Goal: Find specific page/section: Find specific page/section

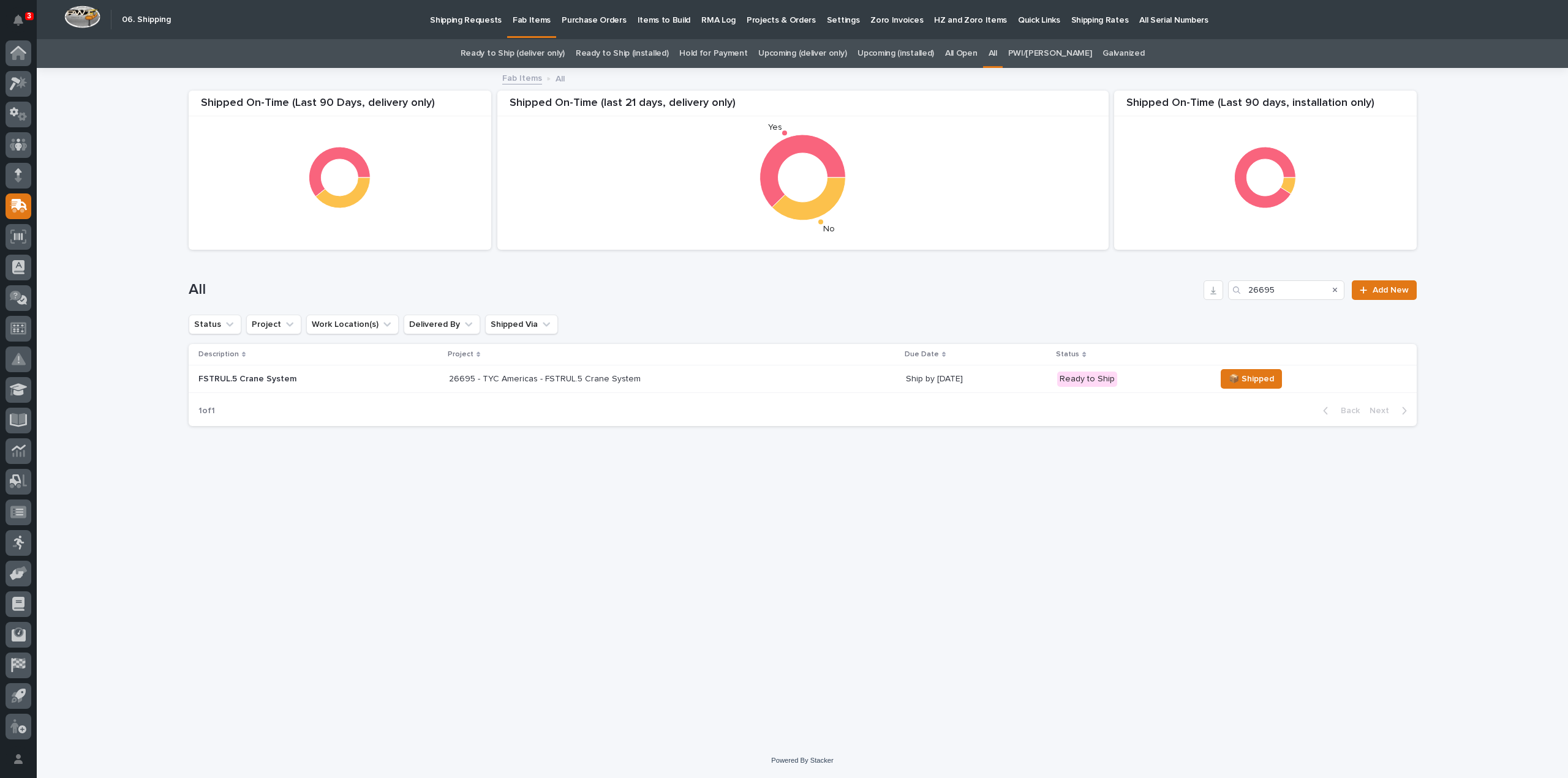
drag, startPoint x: 1299, startPoint y: 289, endPoint x: 1170, endPoint y: 289, distance: 129.0
click at [1170, 289] on div "All 26695 Add New" at bounding box center [803, 290] width 1228 height 19
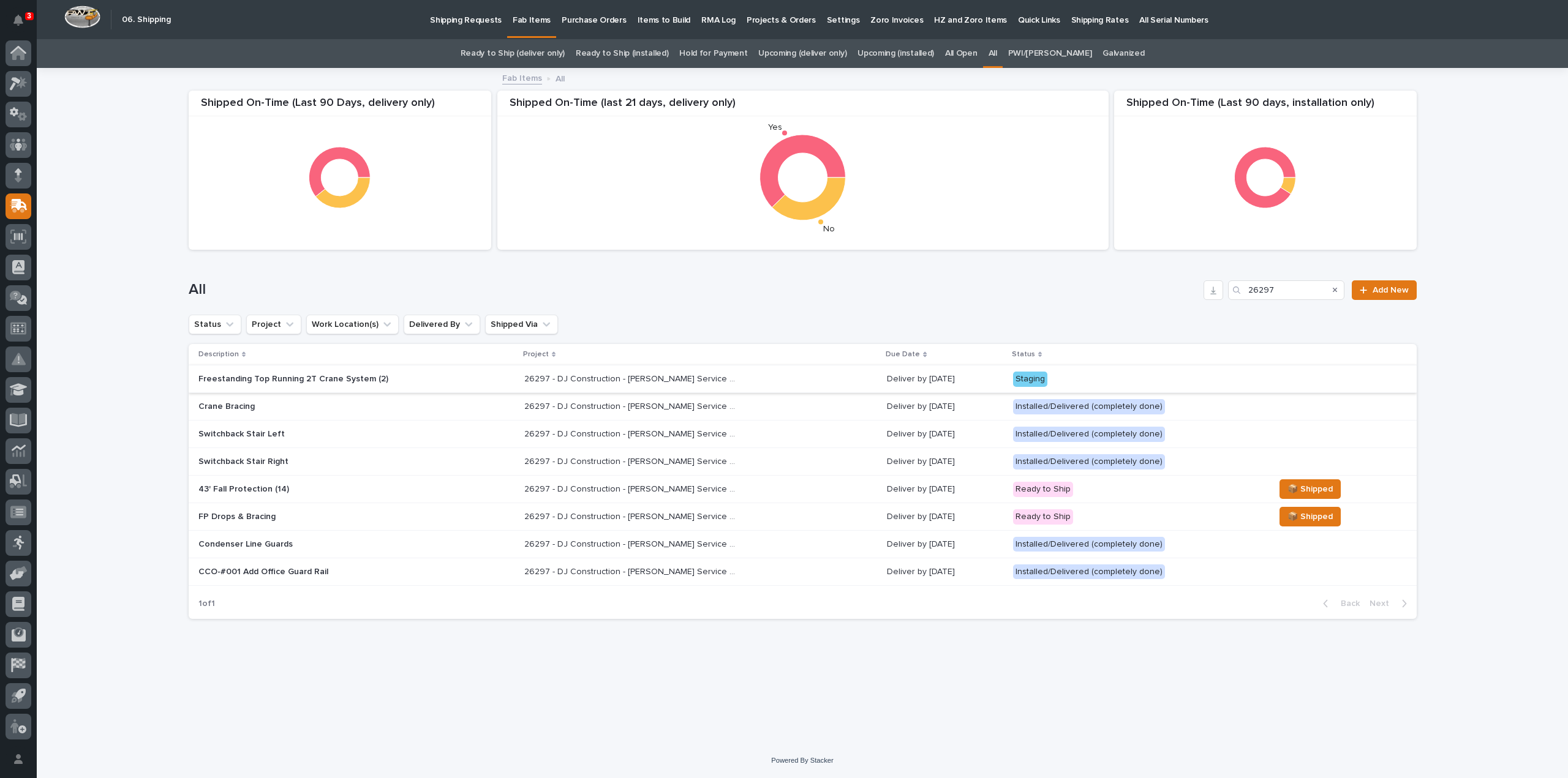
type input "26297"
click at [261, 379] on p "Freestanding Top Running 2T Crane System (2)" at bounding box center [306, 379] width 214 height 10
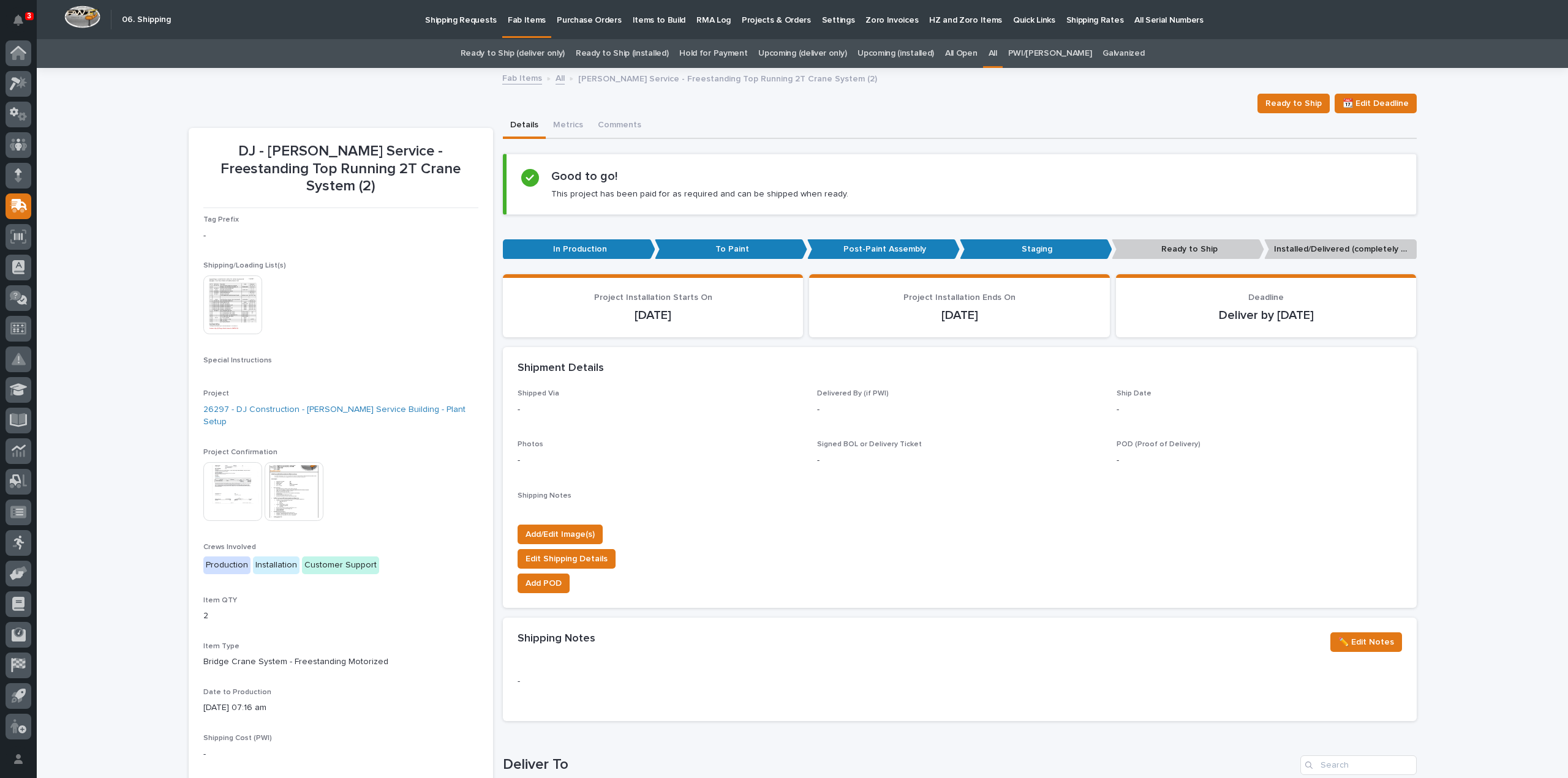
click at [246, 296] on img at bounding box center [232, 304] width 59 height 59
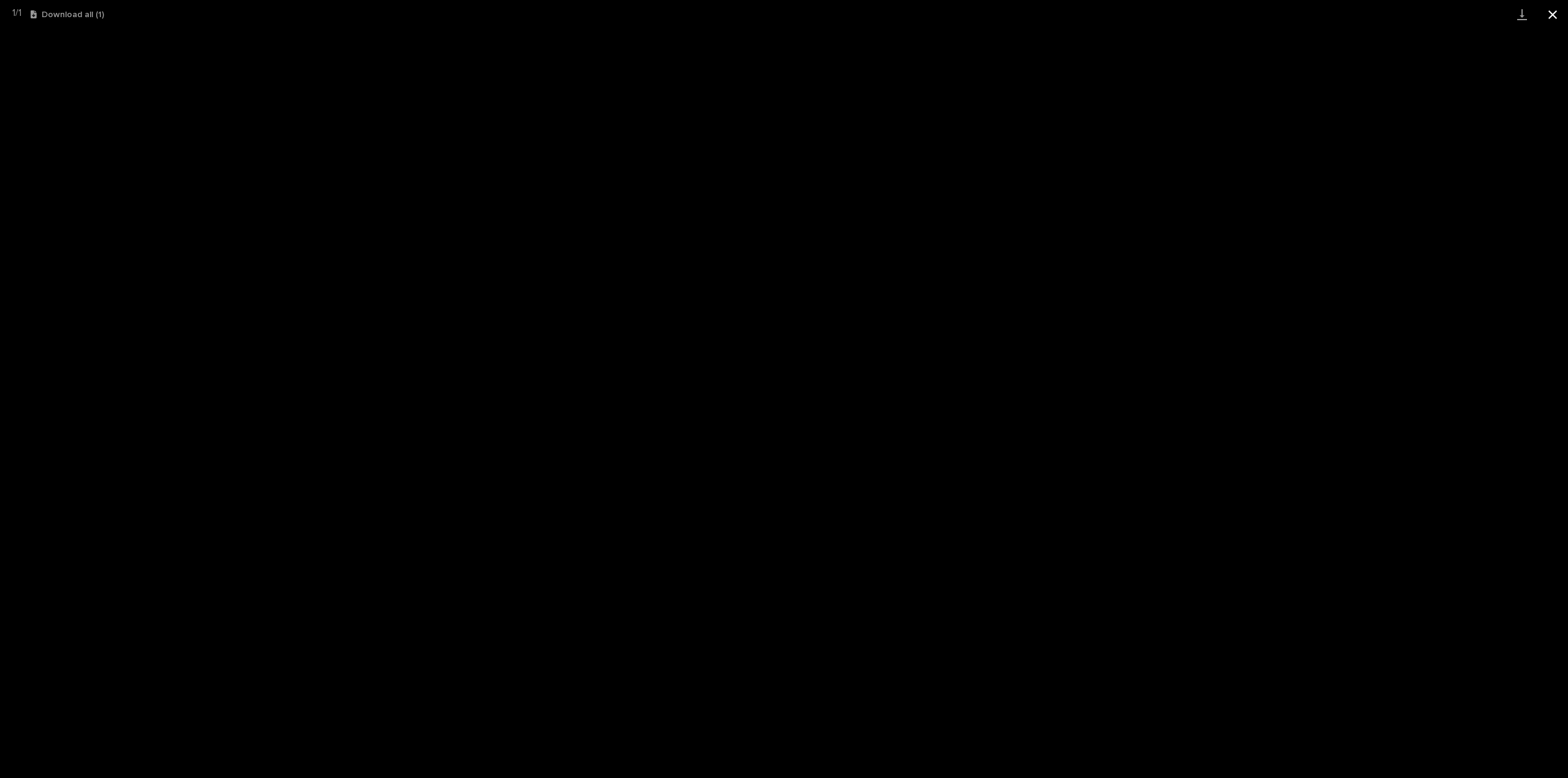
click at [1553, 15] on button "Close gallery" at bounding box center [1552, 14] width 31 height 29
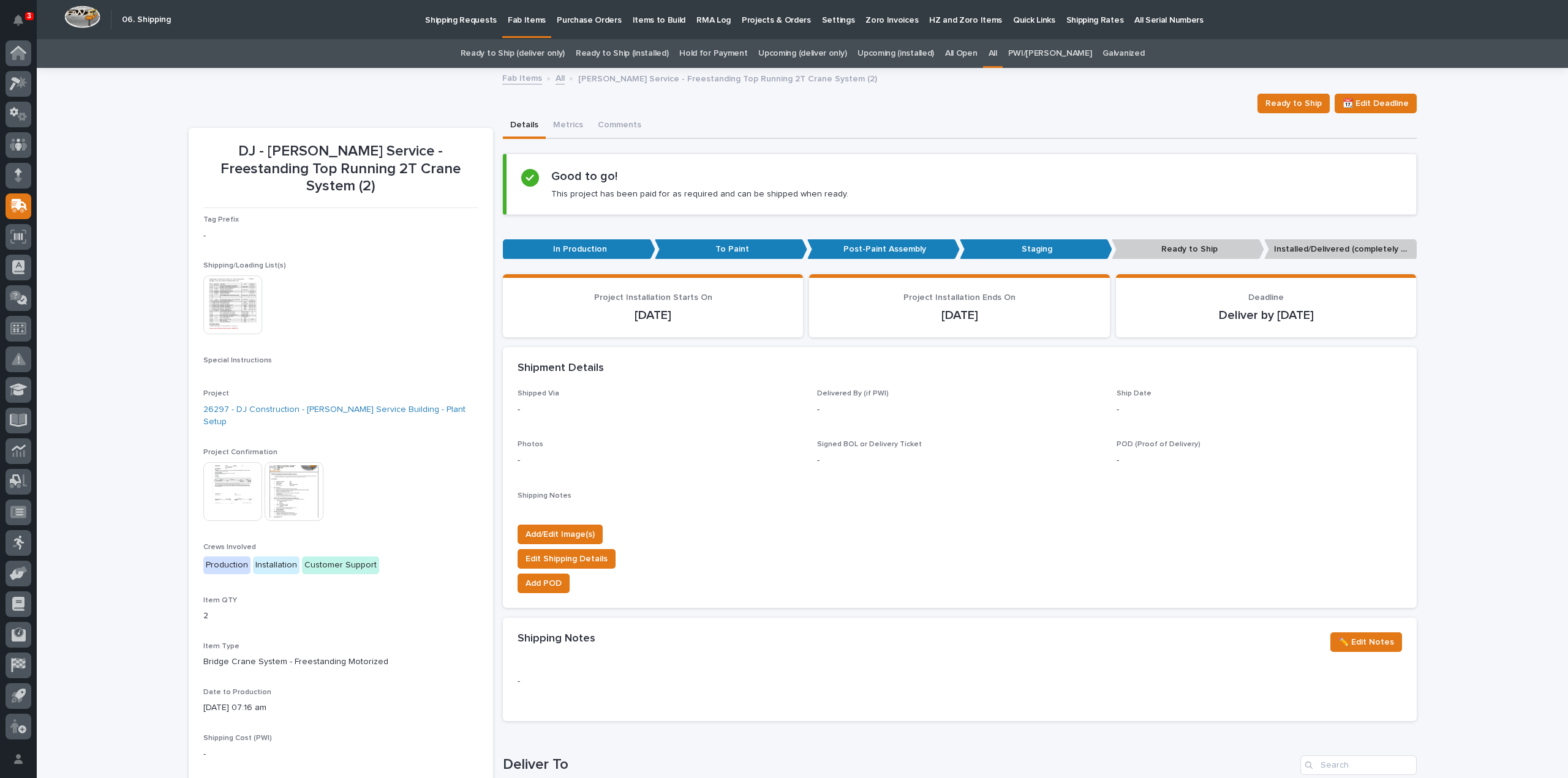
click at [997, 53] on link "All" at bounding box center [993, 54] width 9 height 29
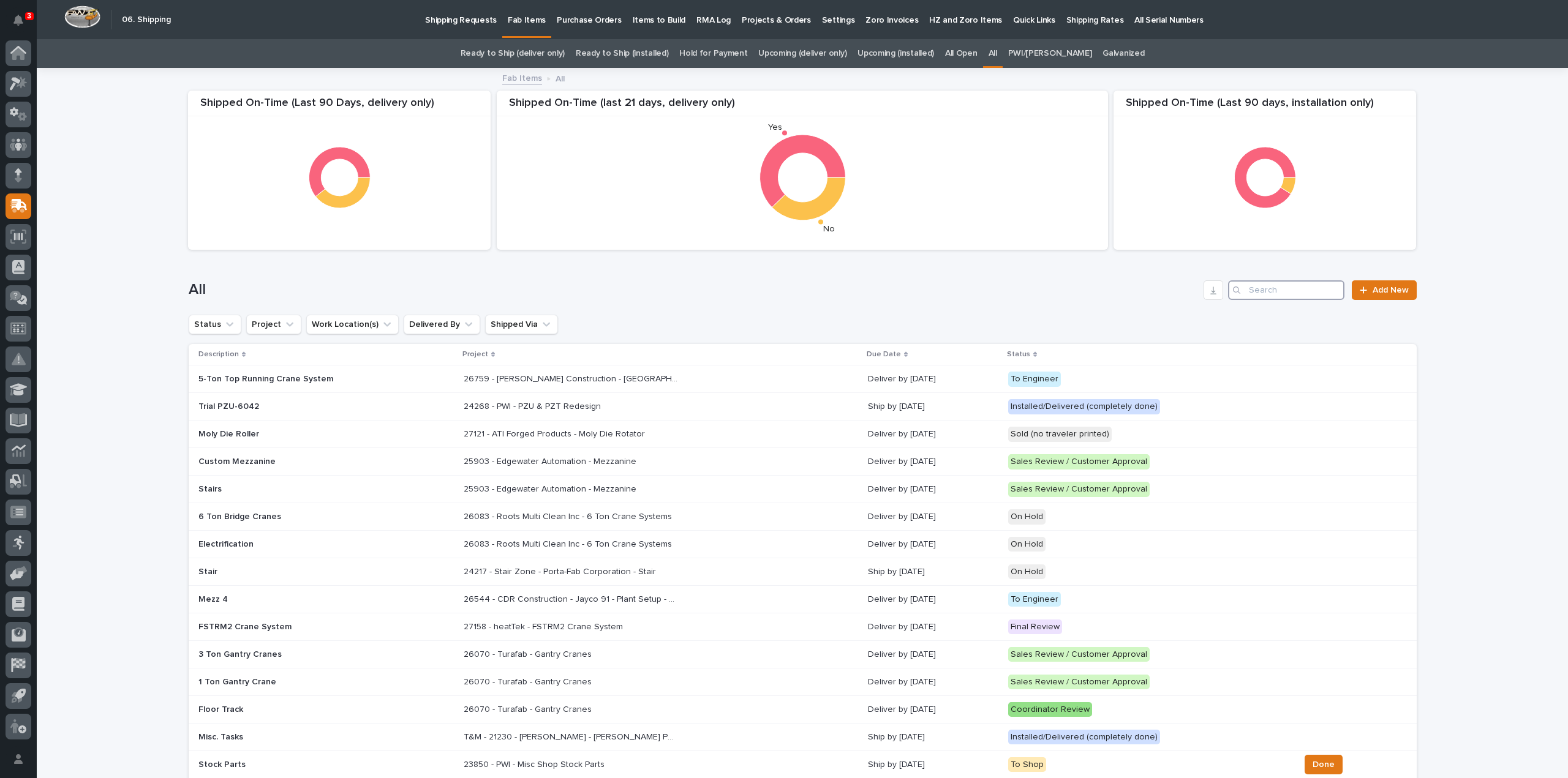
click at [1261, 289] on input "Search" at bounding box center [1286, 290] width 116 height 19
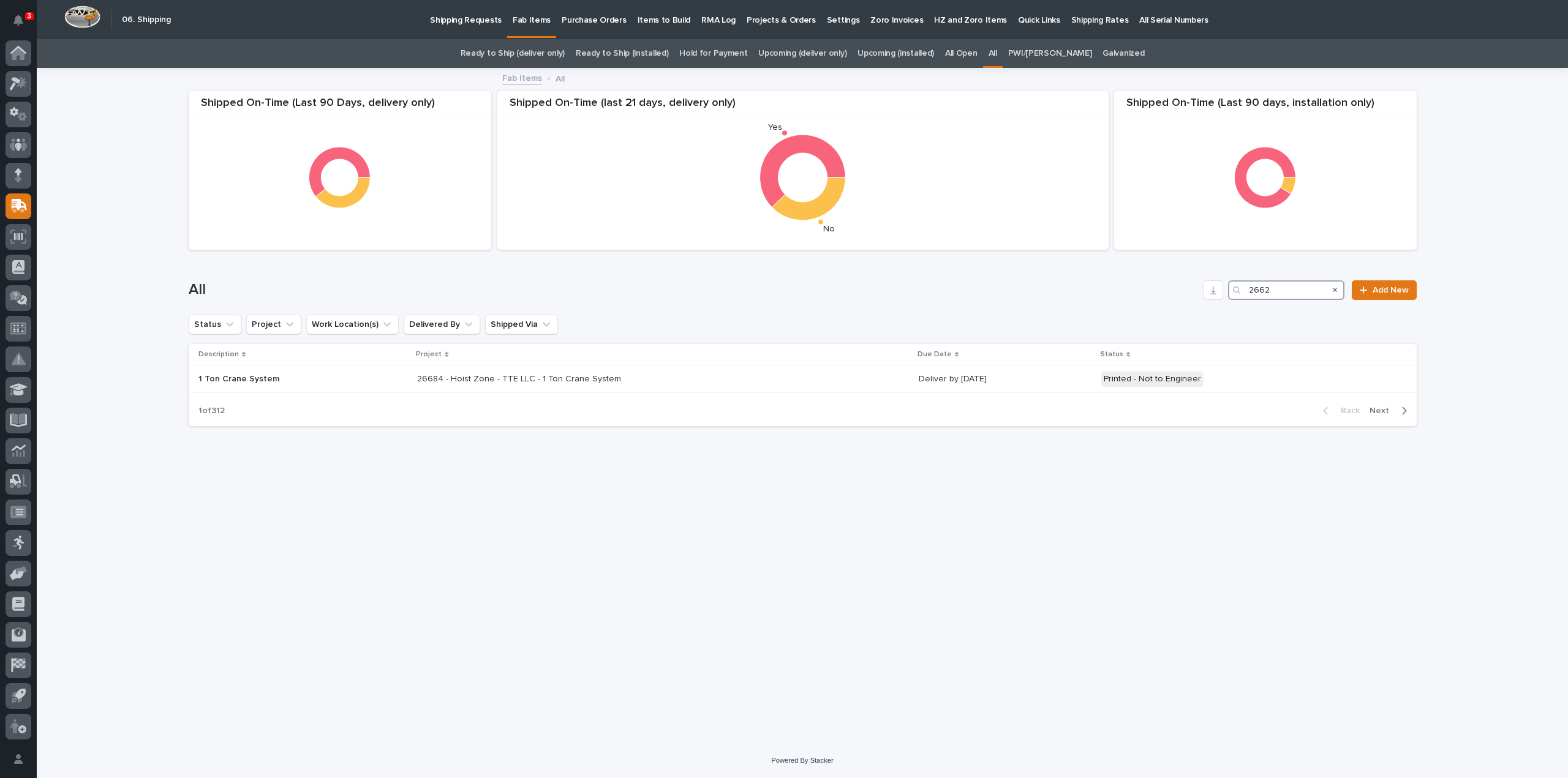
type input "26623"
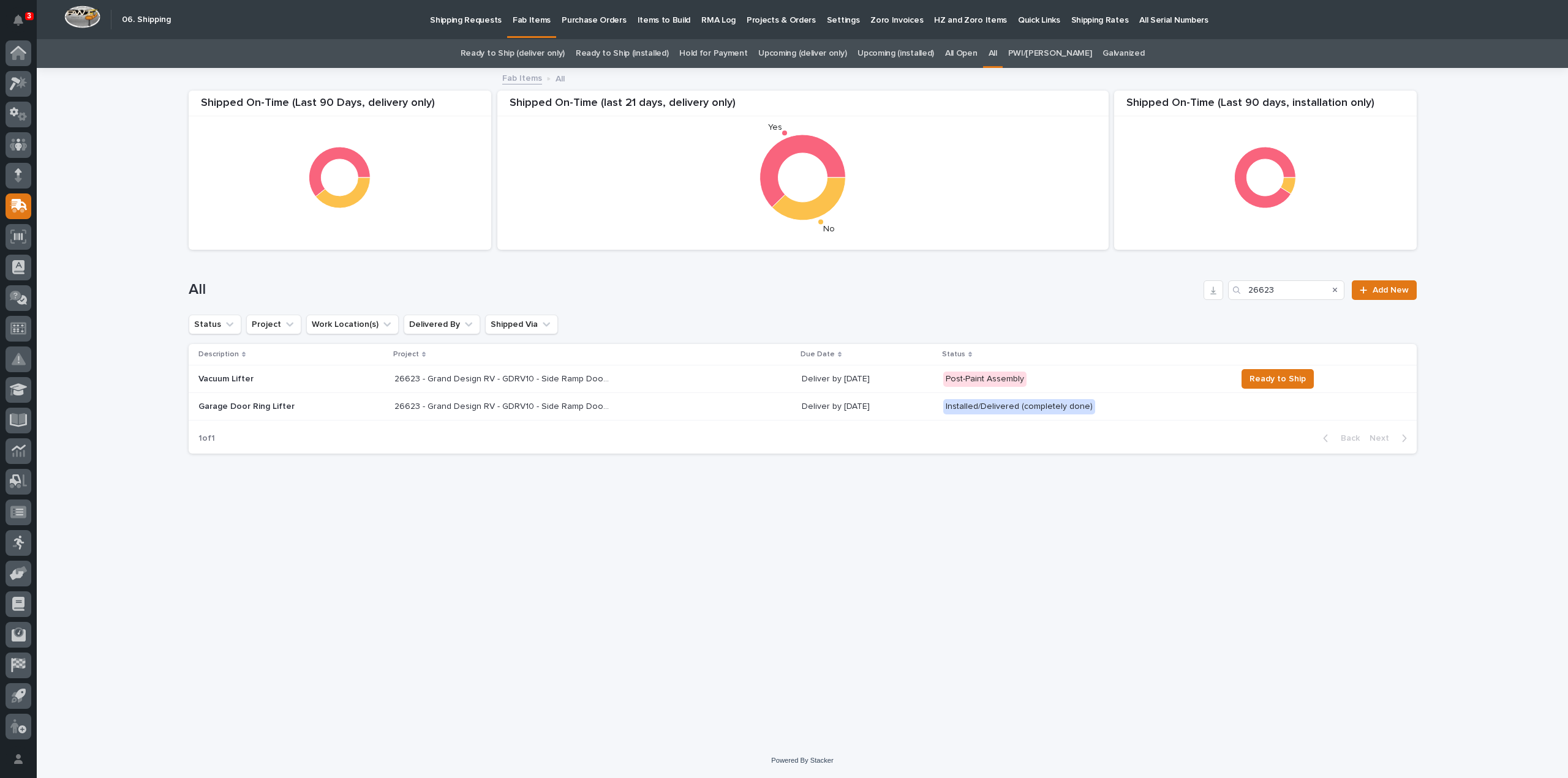
click at [510, 376] on p "26623 - Grand Design RV - GDRV10 - Side Ramp Door, Hoop" at bounding box center [502, 378] width 217 height 13
